Goal: Find contact information: Find contact information

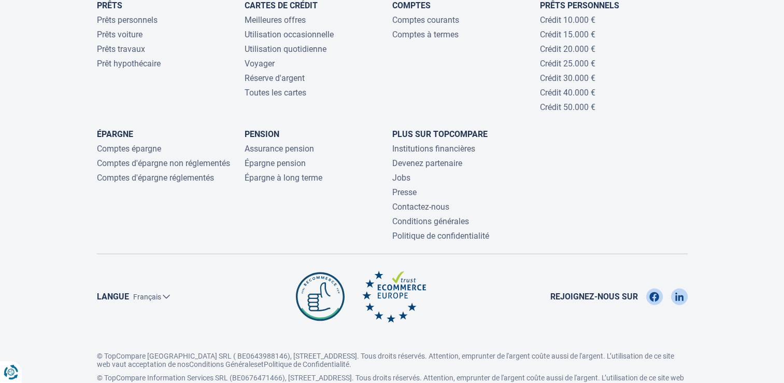
scroll to position [2475, 0]
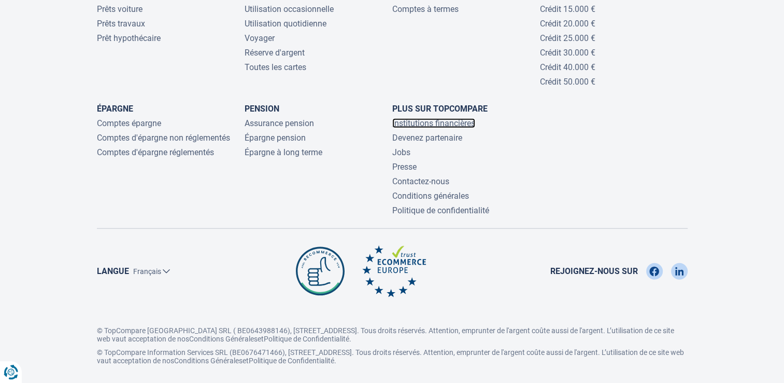
click at [411, 118] on link "Institutions financières" at bounding box center [433, 123] width 83 height 10
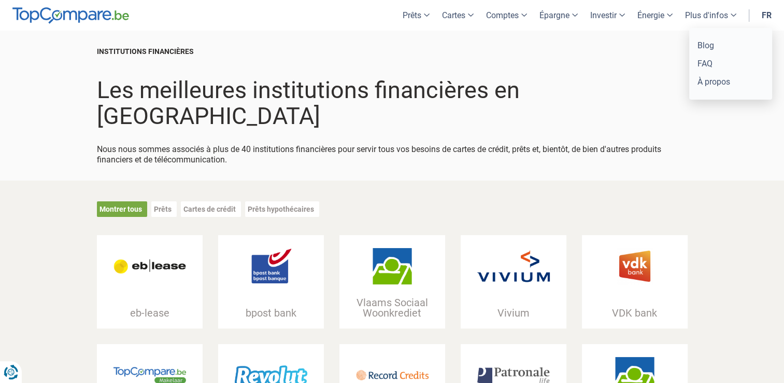
click at [737, 17] on link "Plus d'infos" at bounding box center [711, 15] width 64 height 31
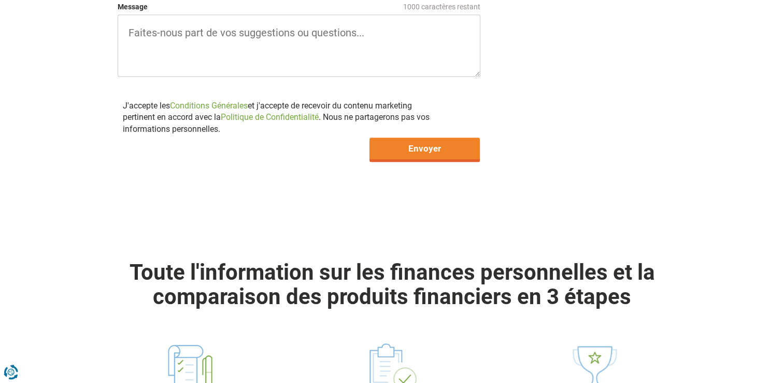
scroll to position [650, 0]
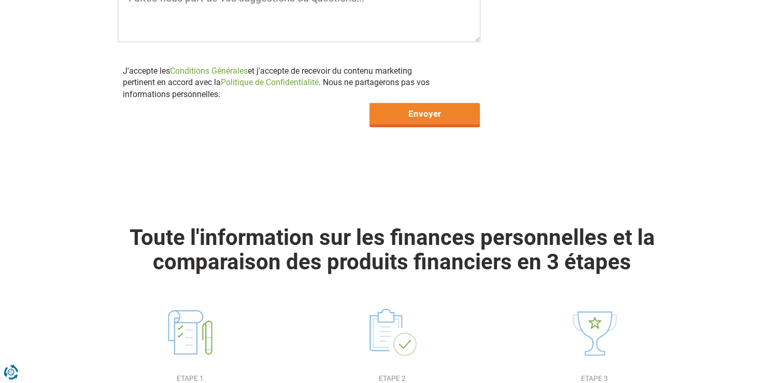
click at [783, 376] on div "Toute l'information sur les finances personnelles et la comparaison des produit…" at bounding box center [392, 319] width 784 height 238
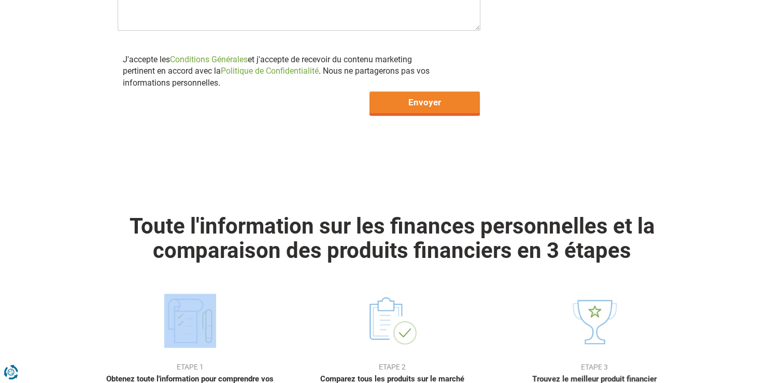
click at [783, 376] on div "Toute l'information sur les finances personnelles et la comparaison des produit…" at bounding box center [392, 307] width 784 height 238
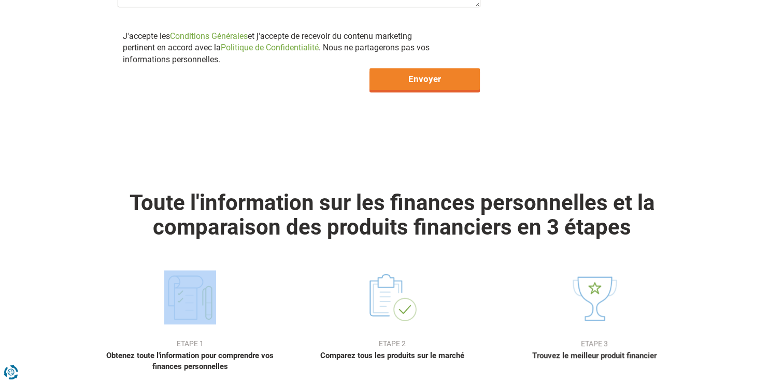
click at [783, 376] on div "Toute l'information sur les finances personnelles et la comparaison des produit…" at bounding box center [392, 284] width 784 height 238
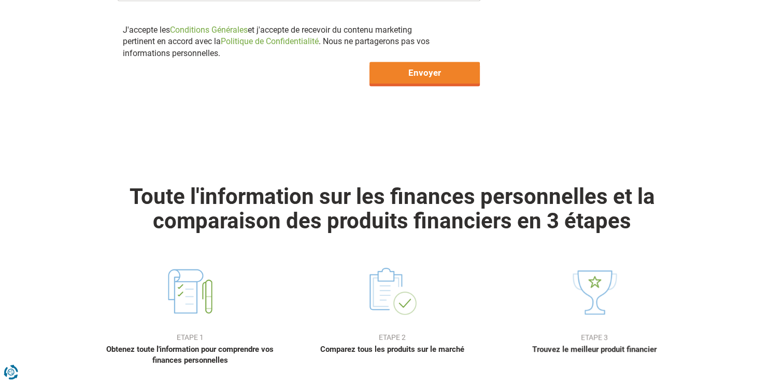
click at [783, 376] on div "Toute l'information sur les finances personnelles et la comparaison des produit…" at bounding box center [392, 278] width 784 height 238
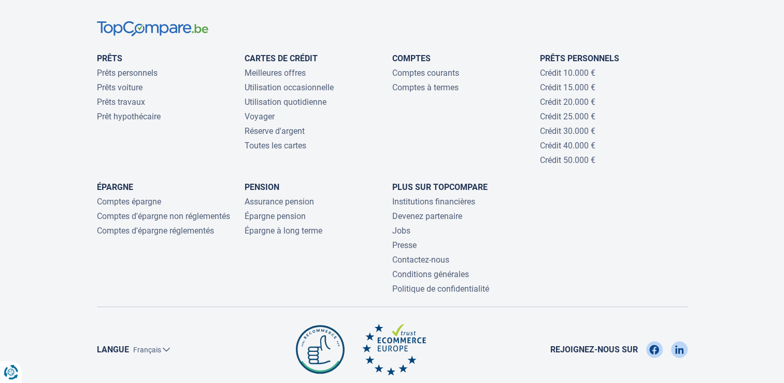
scroll to position [2475, 0]
